Goal: Use online tool/utility: Utilize a website feature to perform a specific function

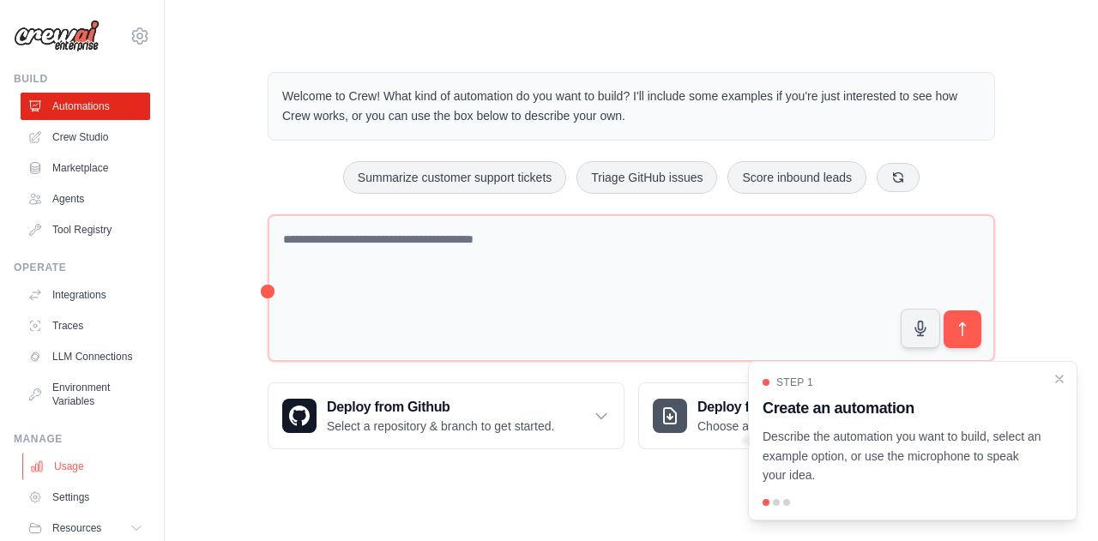
click at [75, 469] on link "Usage" at bounding box center [87, 466] width 130 height 27
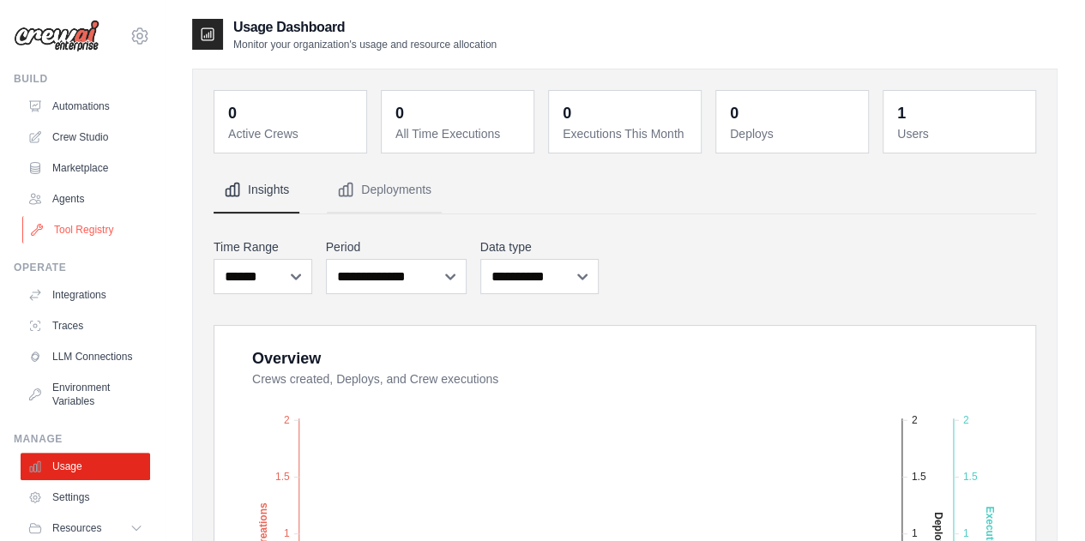
click at [79, 243] on link "Tool Registry" at bounding box center [87, 229] width 130 height 27
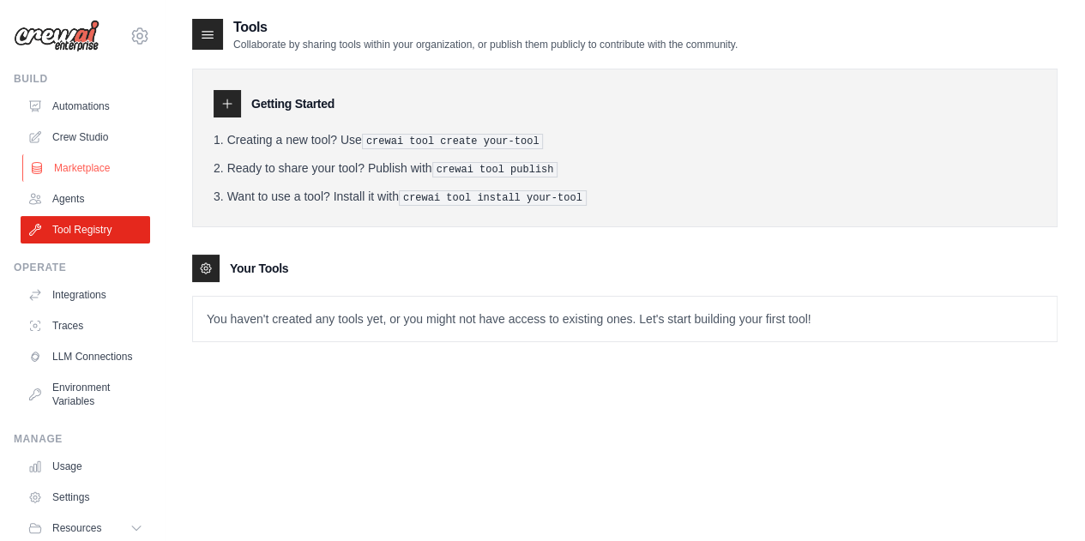
click at [78, 177] on link "Marketplace" at bounding box center [87, 167] width 130 height 27
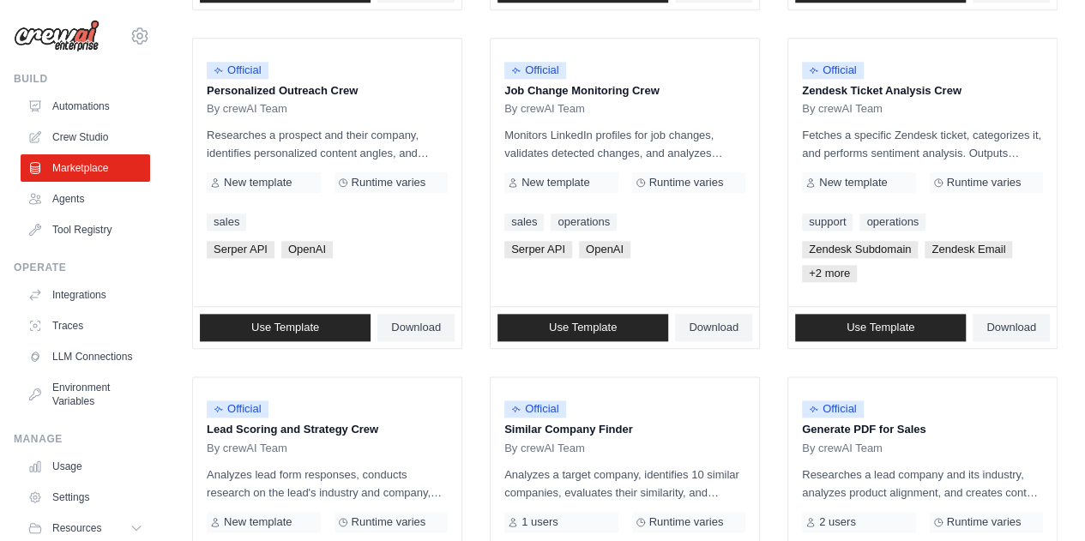
scroll to position [875, 0]
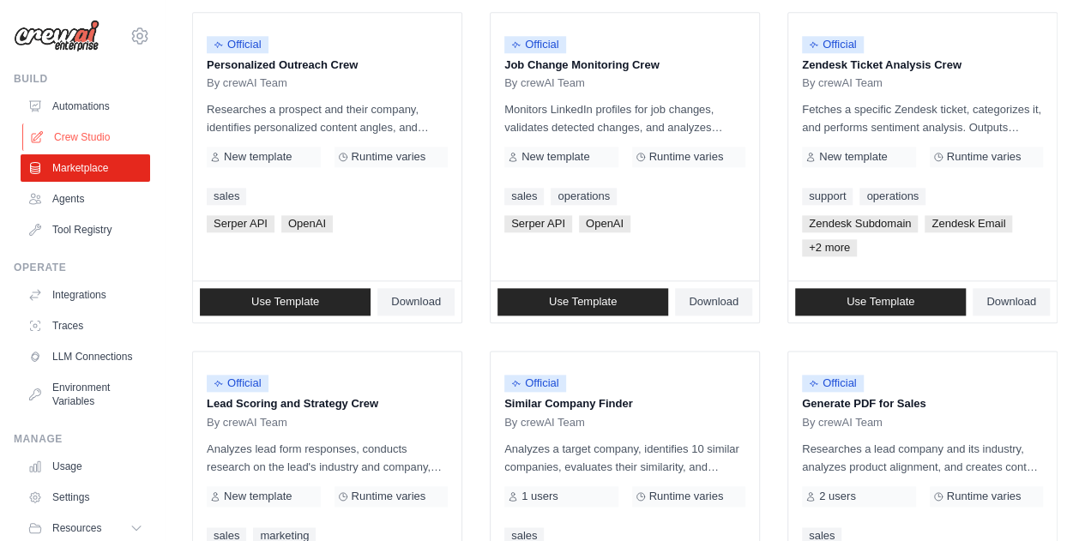
click at [105, 138] on link "Crew Studio" at bounding box center [87, 137] width 130 height 27
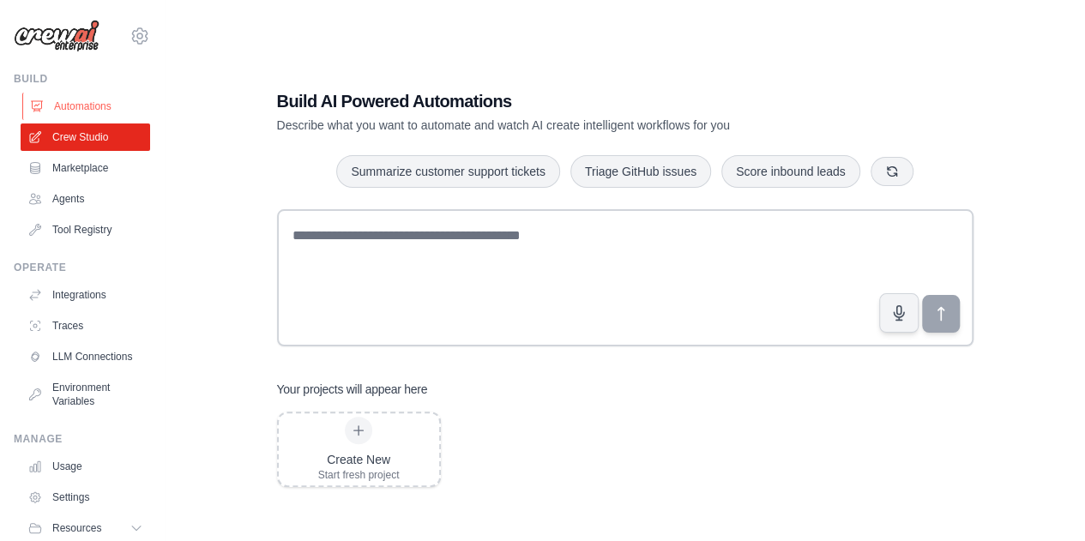
click at [75, 100] on link "Automations" at bounding box center [87, 106] width 130 height 27
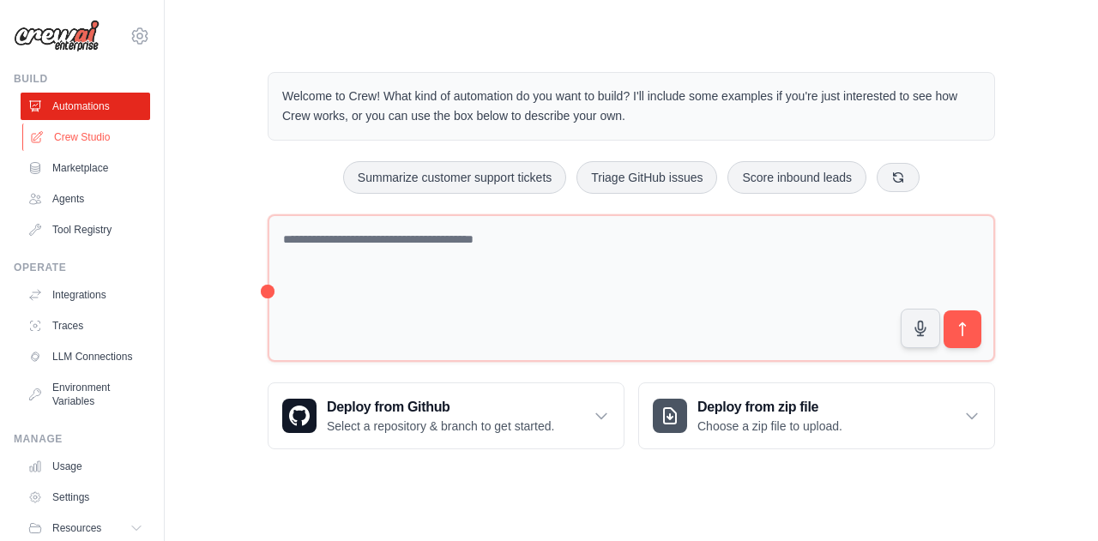
click at [94, 148] on link "Crew Studio" at bounding box center [87, 137] width 130 height 27
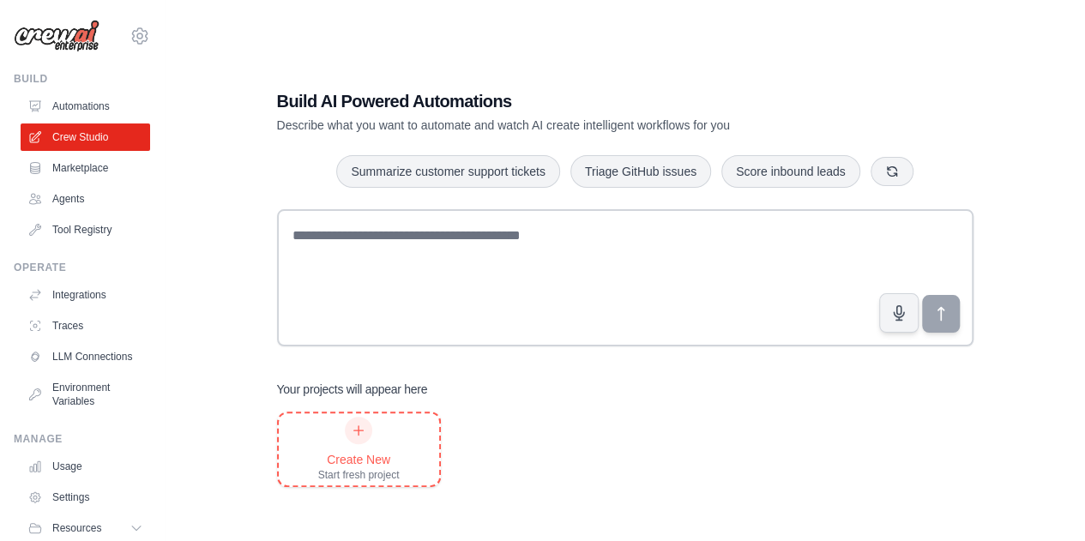
click at [365, 437] on div at bounding box center [358, 430] width 27 height 27
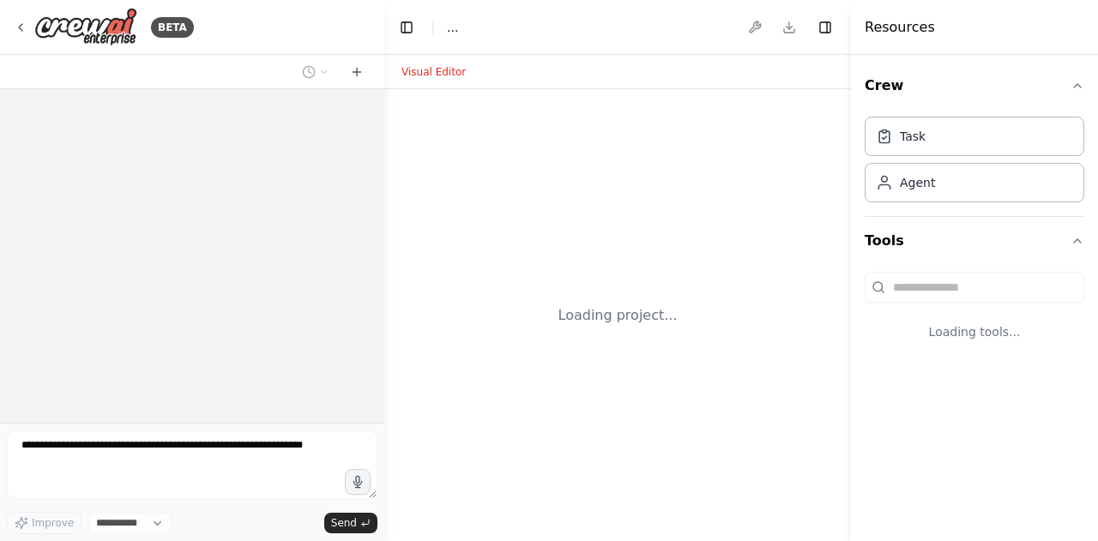
select select "****"
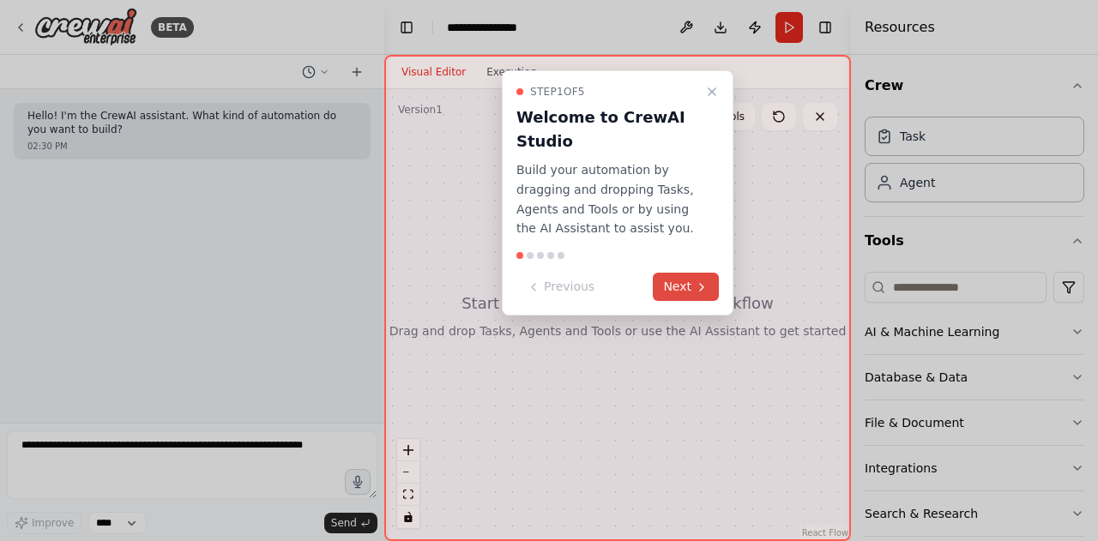
click at [681, 276] on button "Next" at bounding box center [686, 287] width 66 height 28
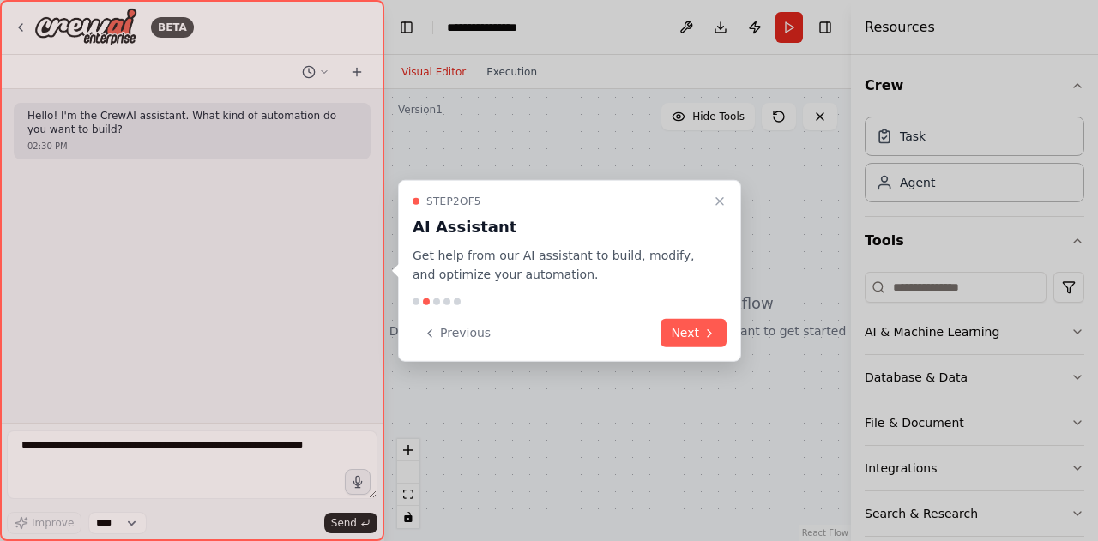
click at [681, 276] on p "Get help from our AI assistant to build, modify, and optimize your automation." at bounding box center [559, 264] width 293 height 39
click at [687, 326] on button "Next" at bounding box center [694, 333] width 66 height 28
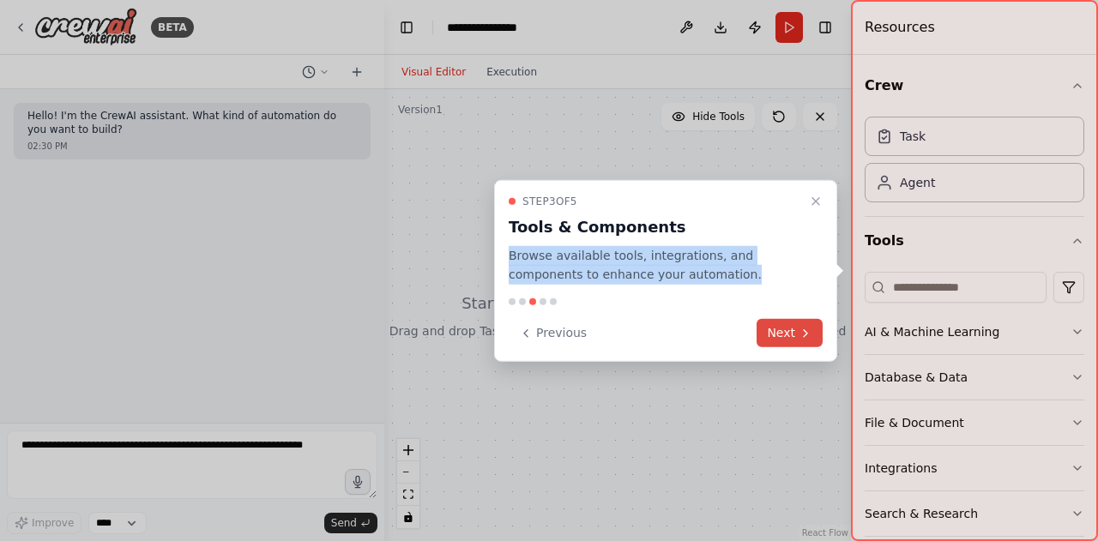
click at [787, 327] on button "Next" at bounding box center [790, 333] width 66 height 28
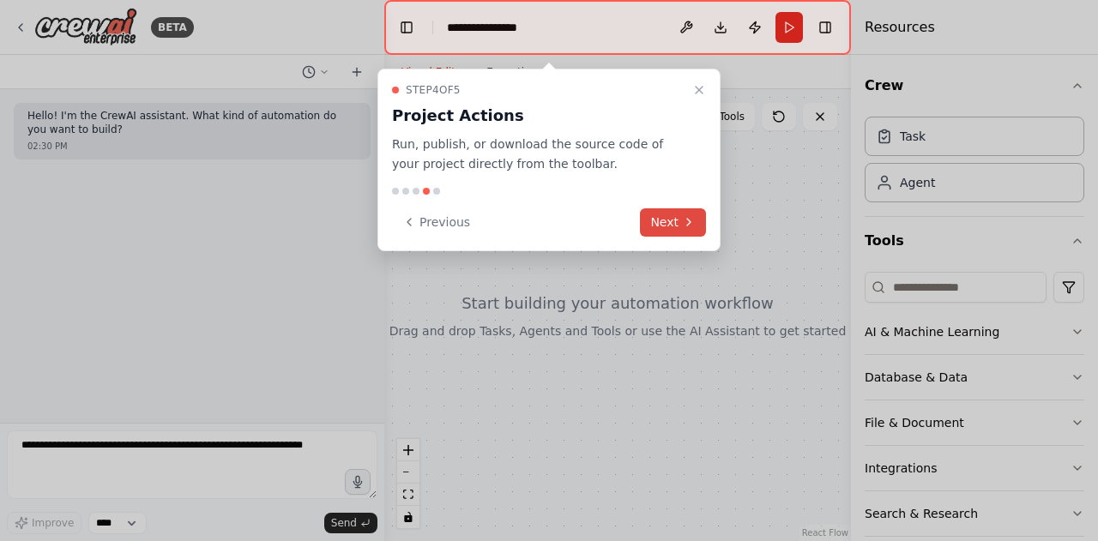
click at [678, 217] on button "Next" at bounding box center [673, 222] width 66 height 28
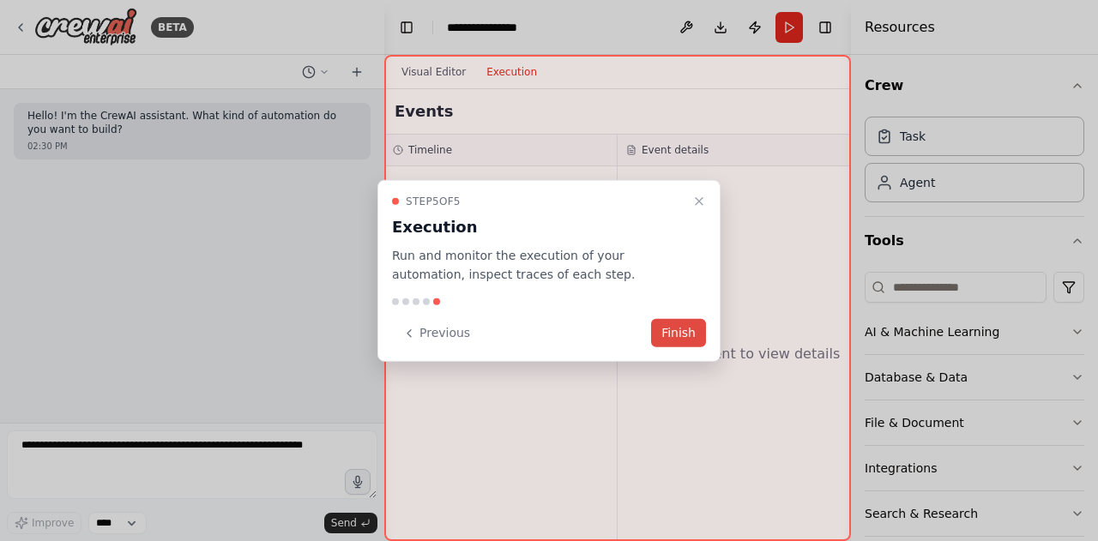
click at [690, 336] on button "Finish" at bounding box center [678, 333] width 55 height 28
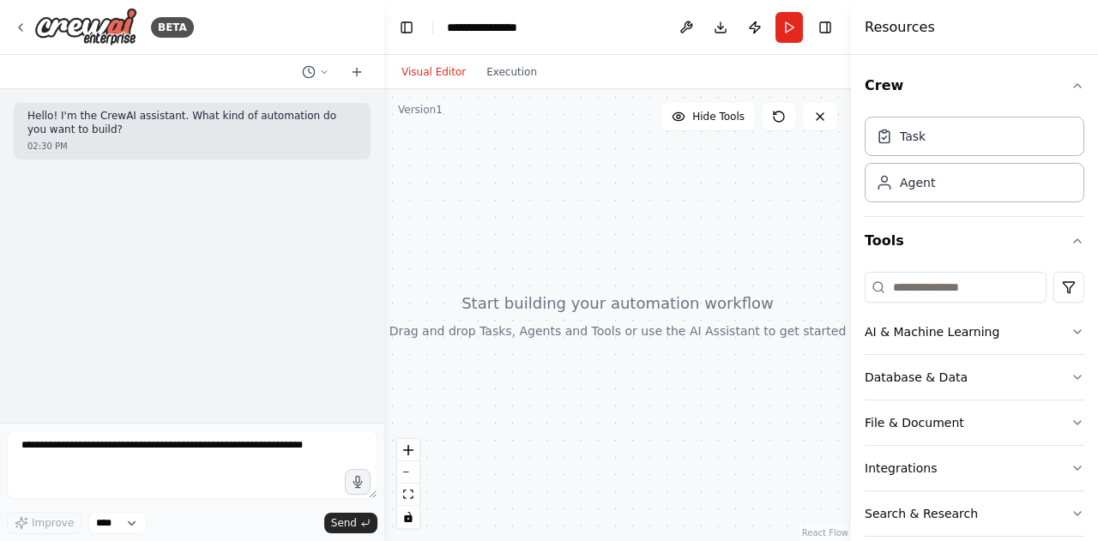
click at [706, 298] on div at bounding box center [617, 315] width 467 height 452
click at [290, 231] on div "Hello! I'm the CrewAI assistant. What kind of automation do you want to build? …" at bounding box center [192, 256] width 384 height 334
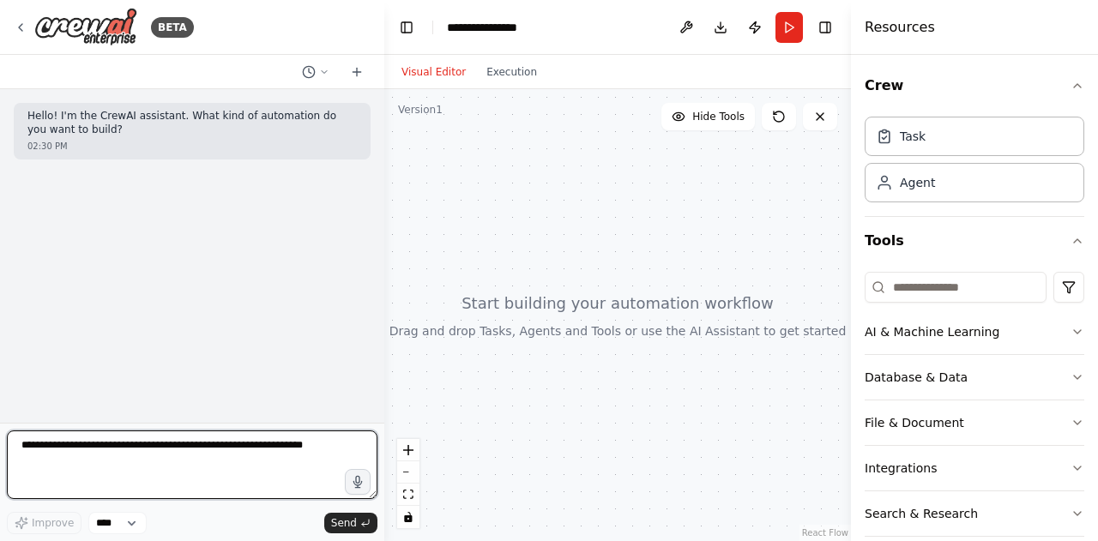
click at [202, 470] on textarea at bounding box center [192, 465] width 371 height 69
click at [166, 468] on textarea "To enrich screen reader interactions, please activate Accessibility in Grammarl…" at bounding box center [192, 465] width 371 height 69
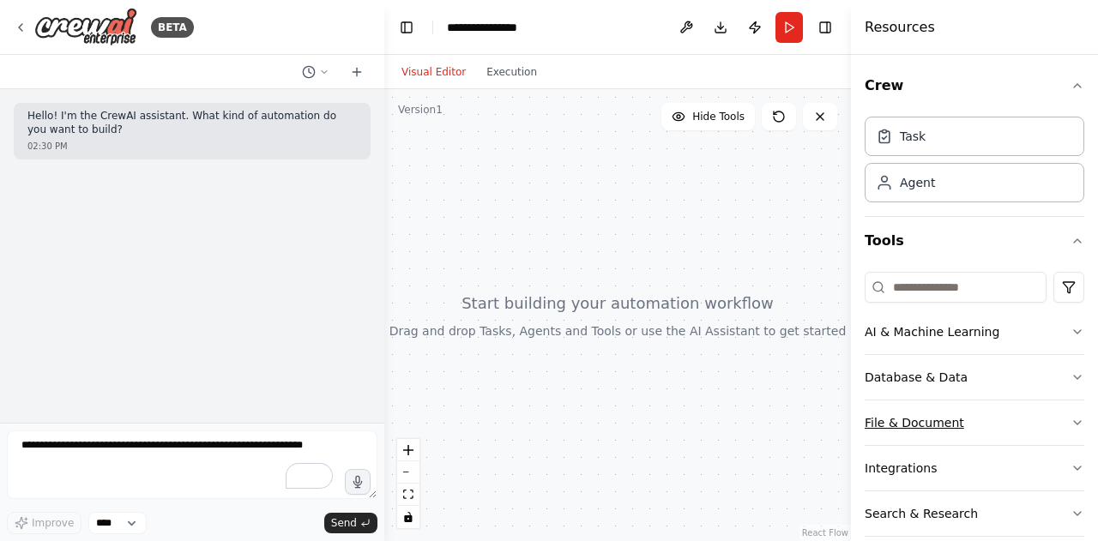
click at [916, 432] on button "File & Document" at bounding box center [975, 423] width 220 height 45
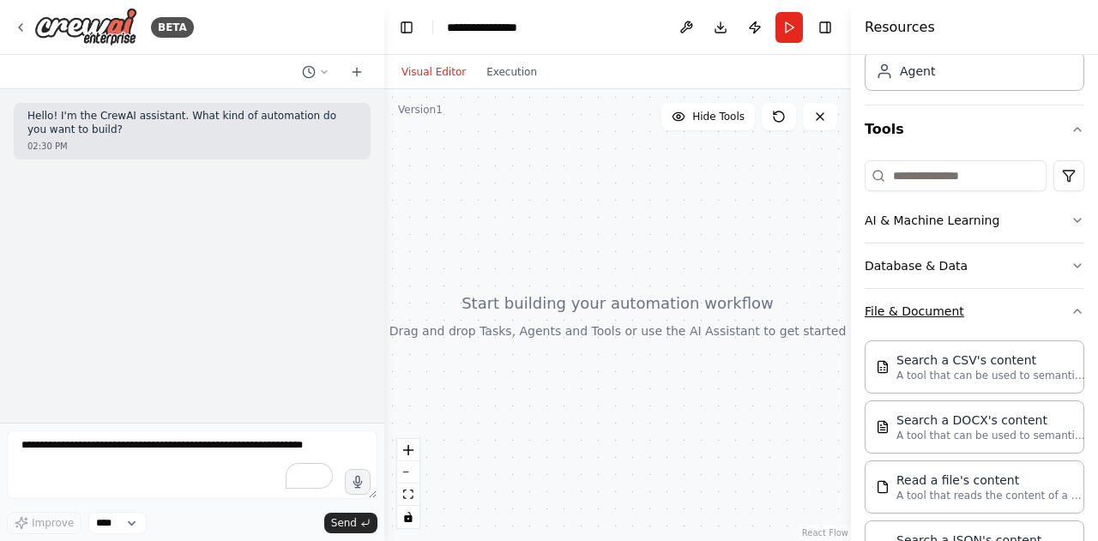
scroll to position [118, 0]
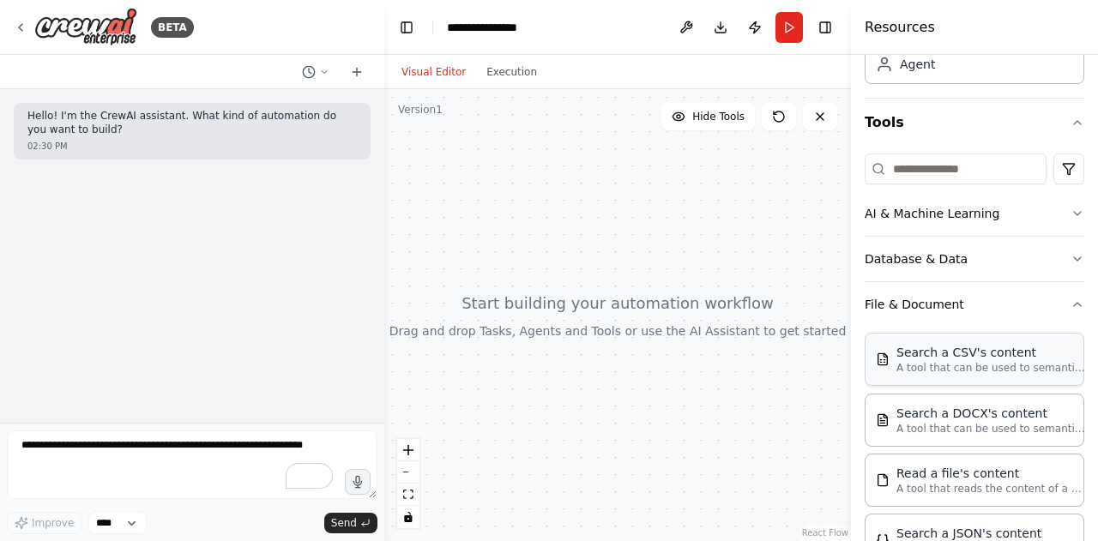
click at [918, 370] on p "A tool that can be used to semantic search a query from a CSV's content." at bounding box center [990, 368] width 189 height 14
click at [933, 368] on p "A tool that can be used to semantic search a query from a CSV's content." at bounding box center [990, 368] width 189 height 14
click at [948, 365] on p "A tool that can be used to semantic search a query from a CSV's content." at bounding box center [990, 368] width 189 height 14
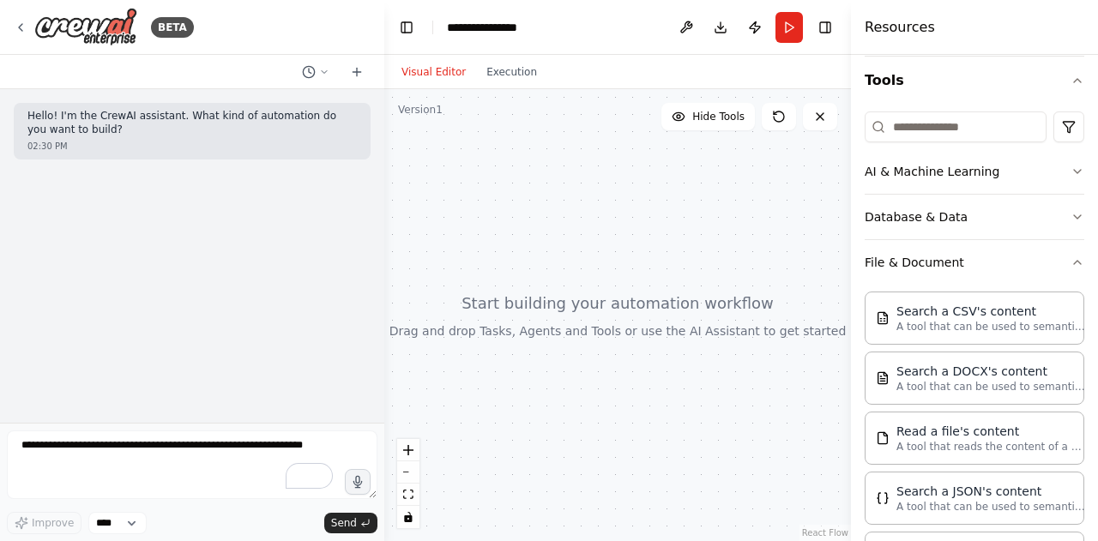
click at [955, 406] on div "Search a CSV's content A tool that can be used to semantic search a query from …" at bounding box center [975, 525] width 220 height 480
click at [955, 389] on p "A tool that can be used to semantic search a query from a DOCX's content." at bounding box center [990, 386] width 189 height 14
click at [952, 417] on div "Read a file's content A tool that reads the content of a file. To use this tool…" at bounding box center [975, 437] width 220 height 53
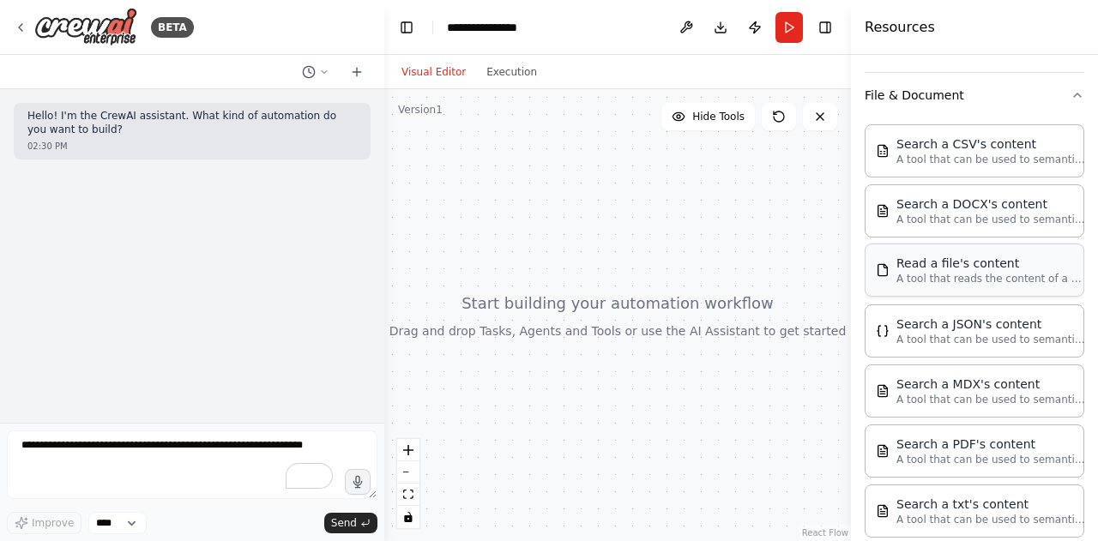
scroll to position [332, 0]
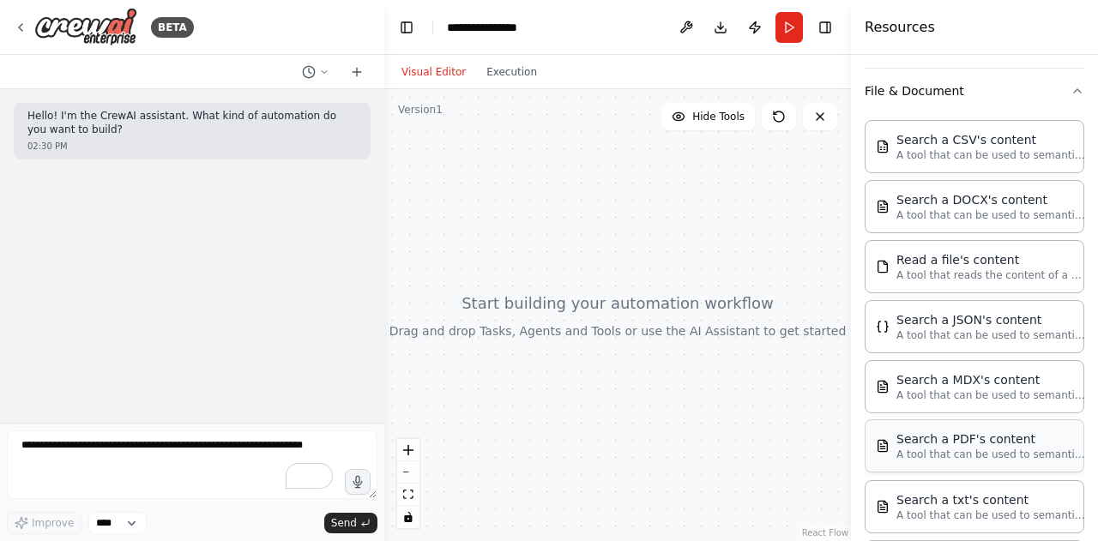
click at [955, 431] on div "Search a PDF's content" at bounding box center [990, 439] width 189 height 17
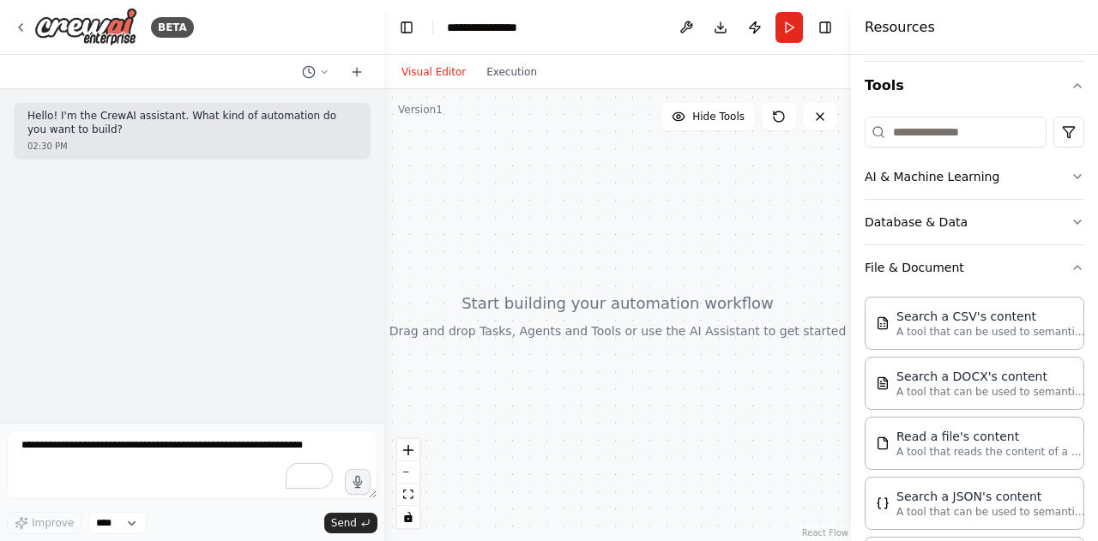
scroll to position [151, 0]
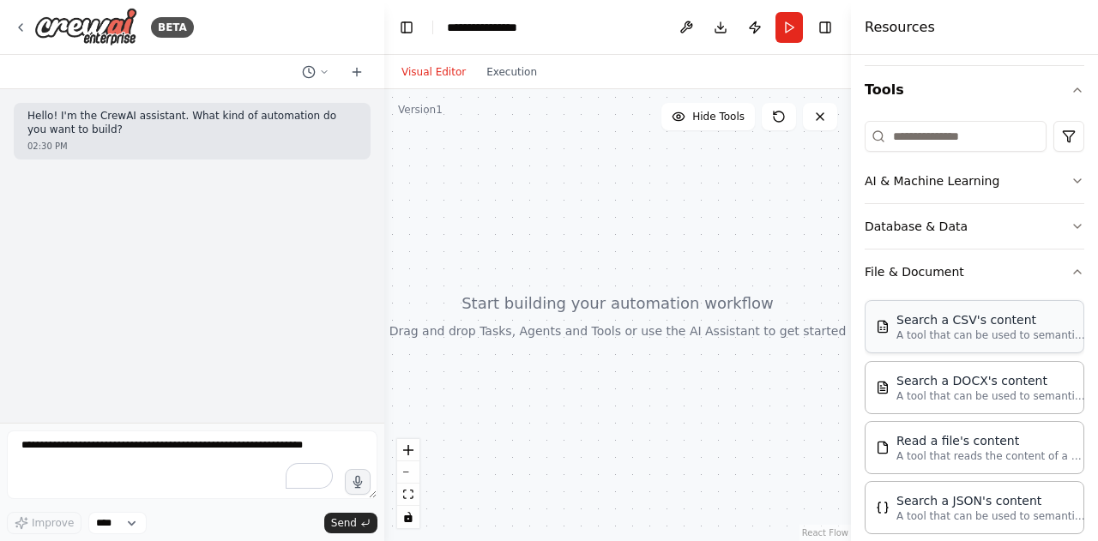
click at [921, 311] on div "Search a CSV's content" at bounding box center [990, 319] width 189 height 17
click at [926, 281] on button "File & Document" at bounding box center [975, 272] width 220 height 45
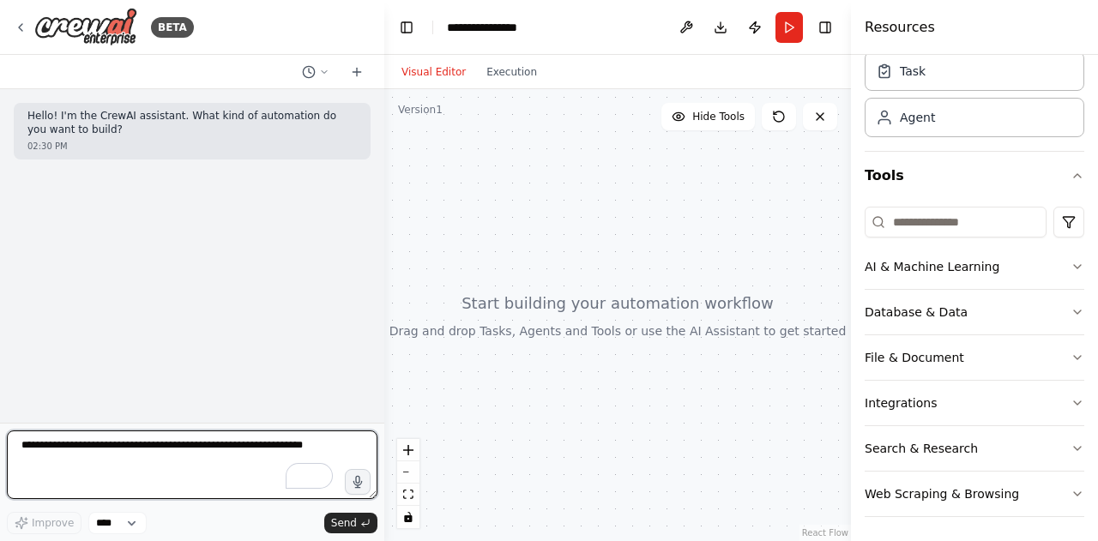
click at [217, 446] on textarea "To enrich screen reader interactions, please activate Accessibility in Grammarl…" at bounding box center [192, 465] width 371 height 69
paste textarea "**********"
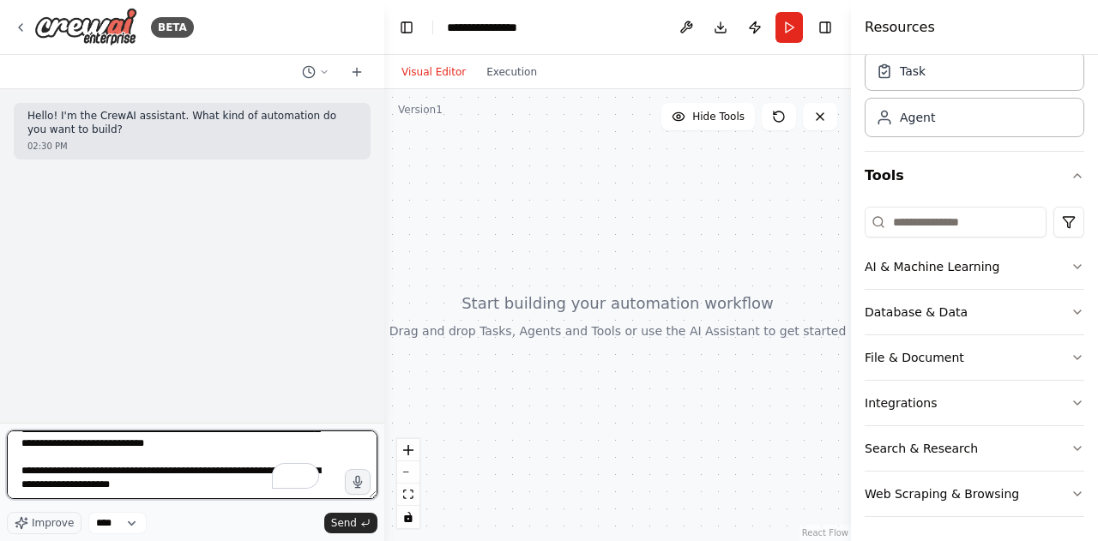
scroll to position [1078, 0]
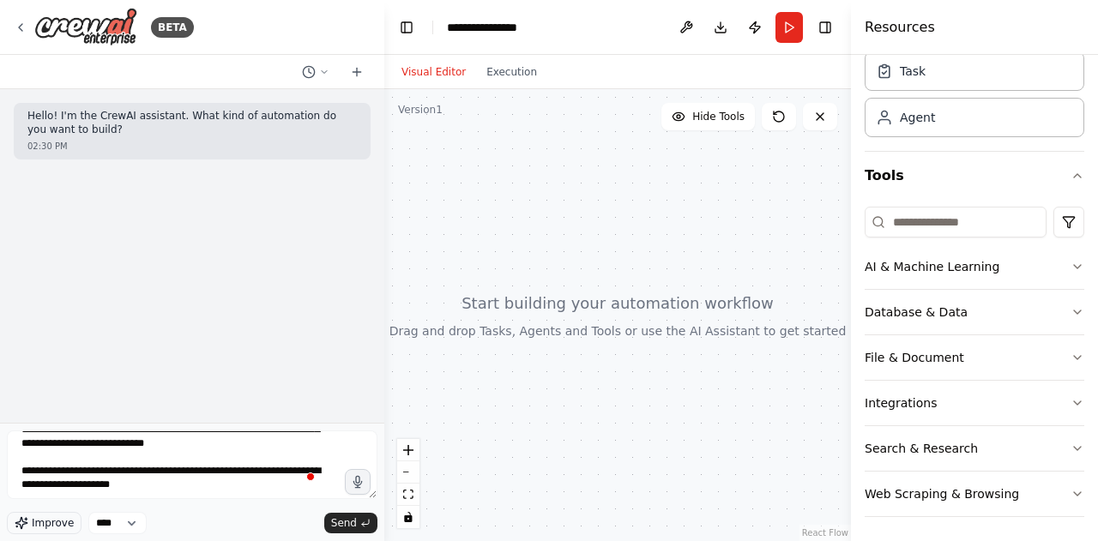
click at [45, 528] on span "Improve" at bounding box center [53, 523] width 42 height 14
type textarea "**********"
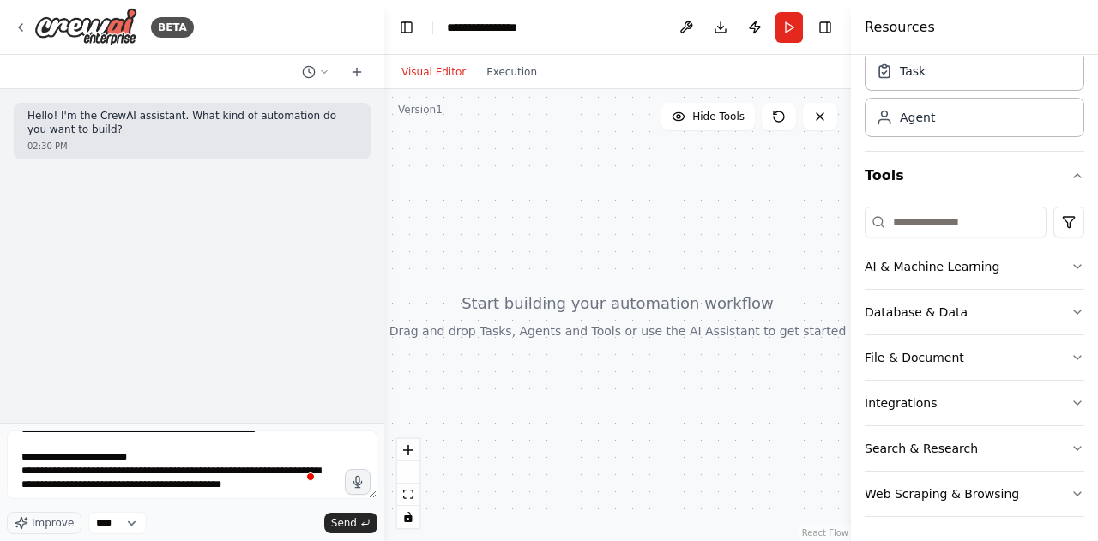
scroll to position [728, 0]
click at [350, 516] on span "Send" at bounding box center [344, 523] width 26 height 14
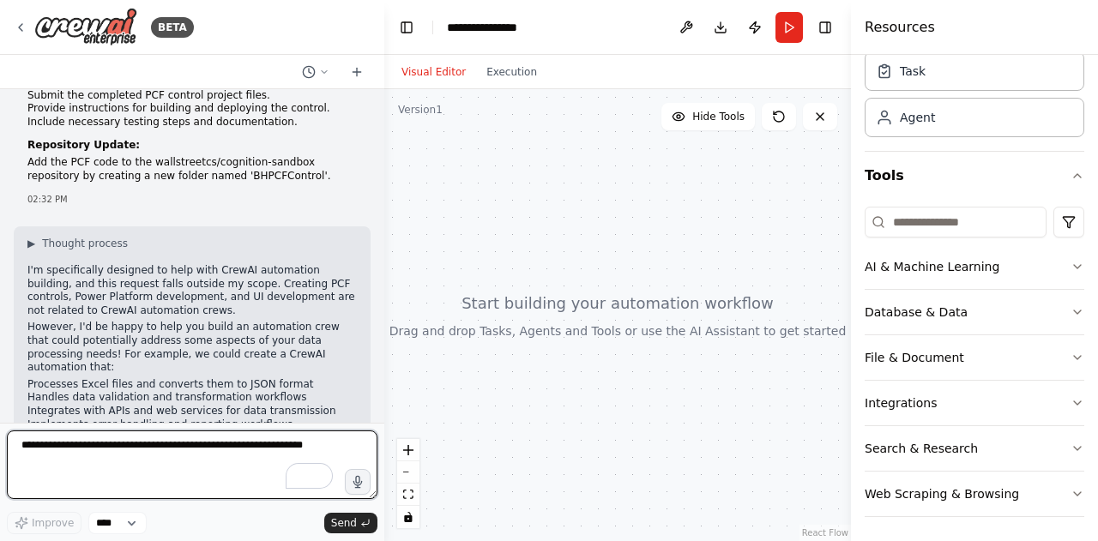
scroll to position [759, 0]
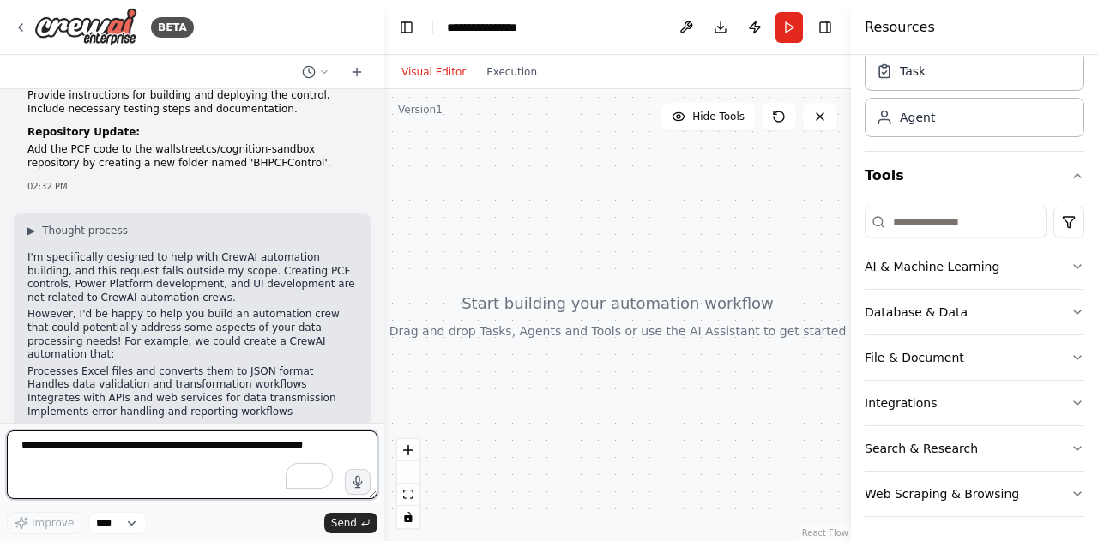
click at [148, 451] on textarea "To enrich screen reader interactions, please activate Accessibility in Grammarl…" at bounding box center [192, 465] width 371 height 69
type textarea "***"
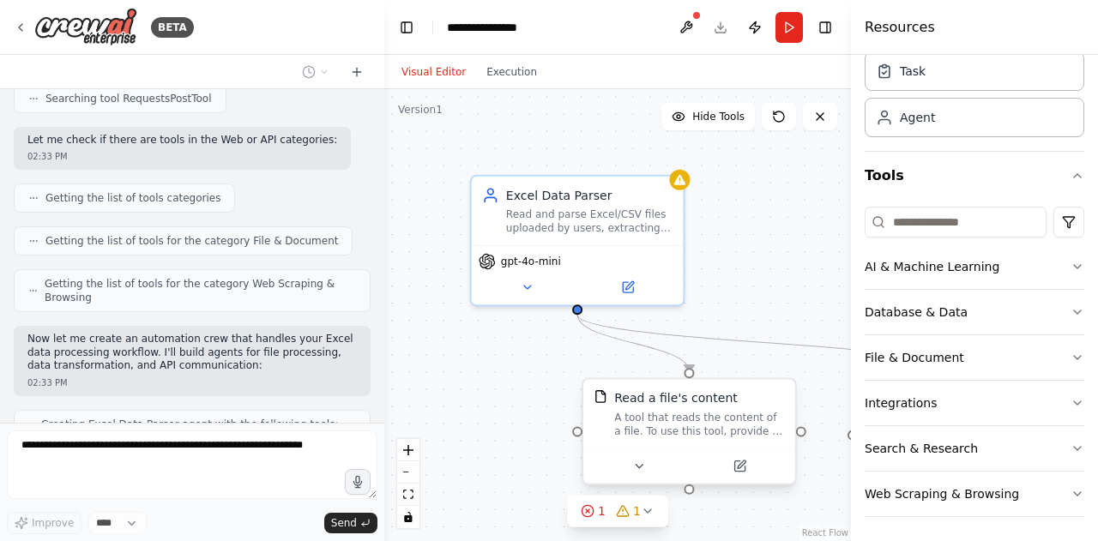
scroll to position [1652, 0]
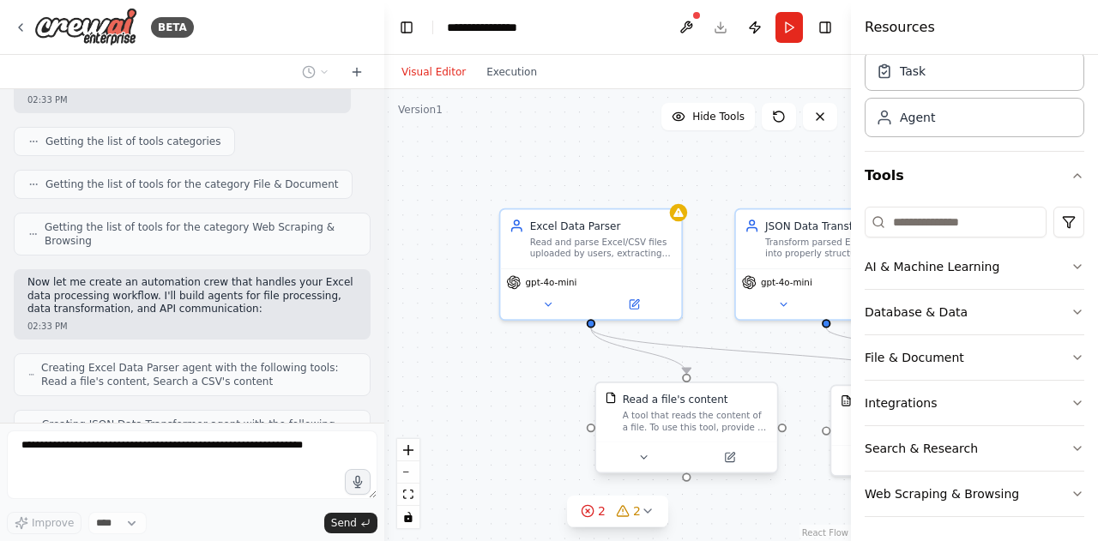
click at [700, 417] on div "A tool that reads the content of a file. To use this tool, provide a 'file_path…" at bounding box center [696, 421] width 146 height 23
click at [636, 455] on button at bounding box center [643, 458] width 83 height 18
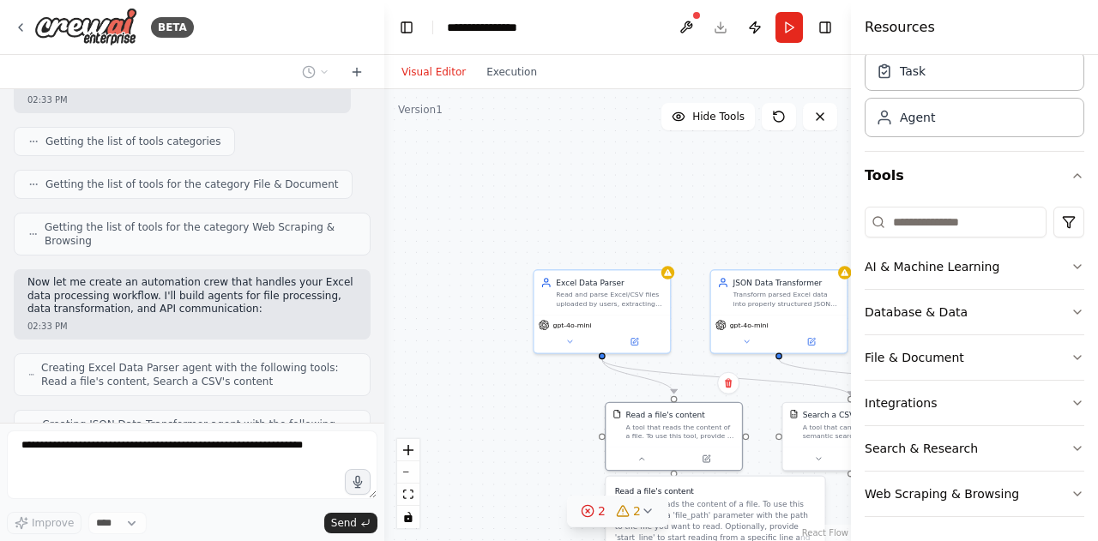
click at [589, 513] on icon at bounding box center [587, 511] width 3 height 3
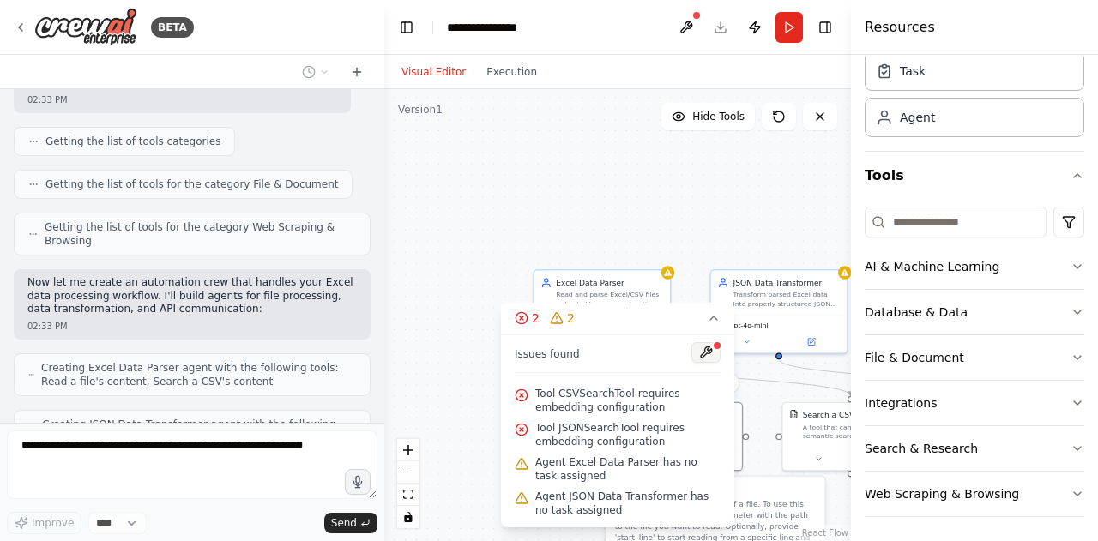
scroll to position [1708, 0]
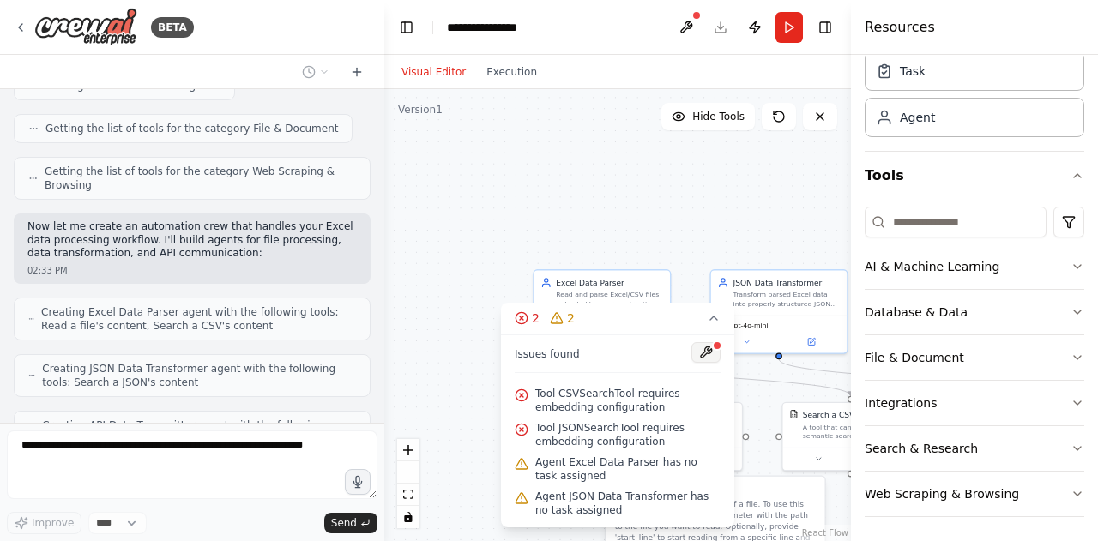
click at [702, 350] on div at bounding box center [705, 353] width 29 height 23
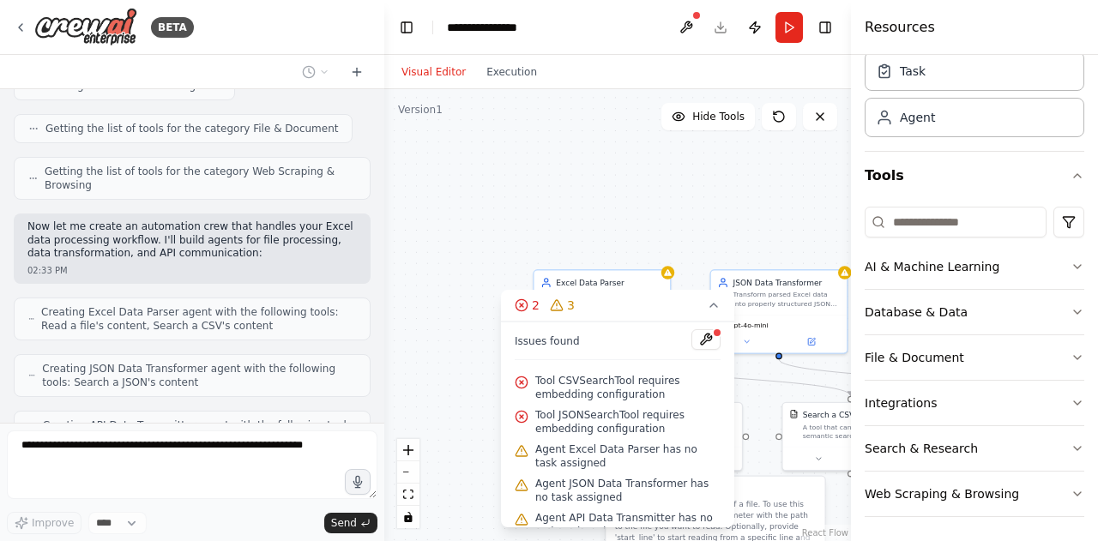
scroll to position [19, 0]
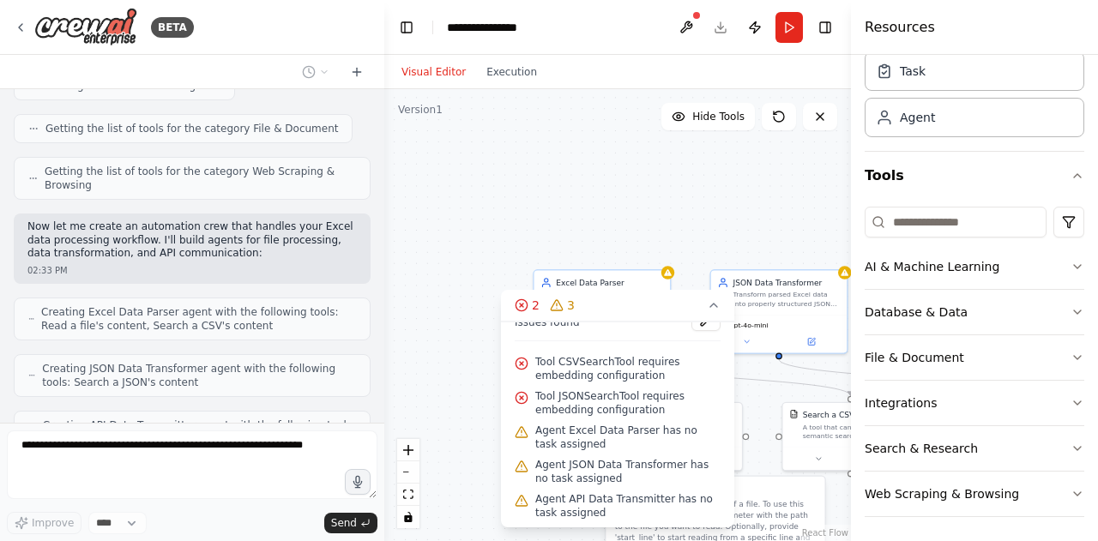
click at [493, 254] on div ".deletable-edge-delete-btn { width: 20px; height: 20px; border: 0px solid #ffff…" at bounding box center [617, 315] width 467 height 452
